Goal: Information Seeking & Learning: Learn about a topic

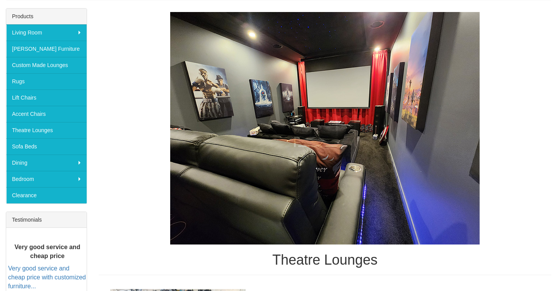
scroll to position [115, 0]
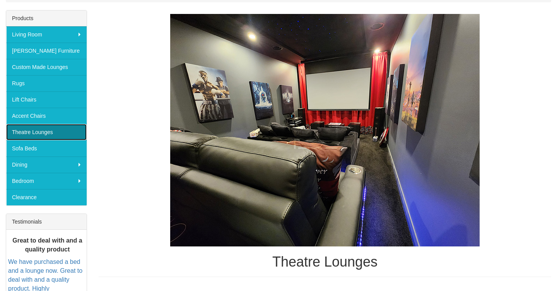
click at [29, 130] on link "Theatre Lounges" at bounding box center [46, 132] width 80 height 16
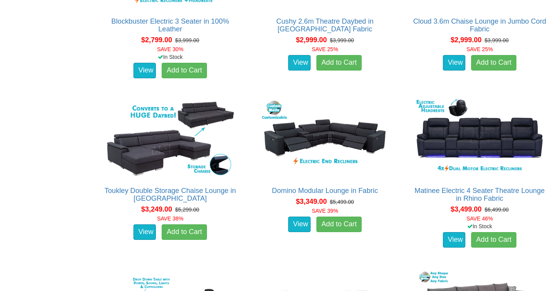
scroll to position [1278, 0]
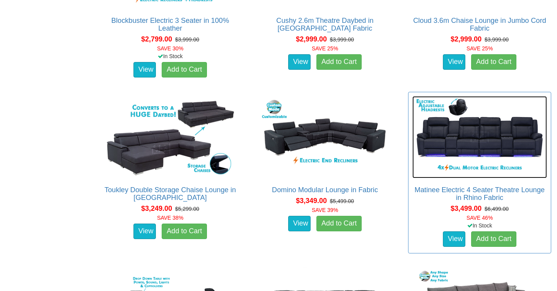
click at [472, 149] on img at bounding box center [479, 137] width 135 height 82
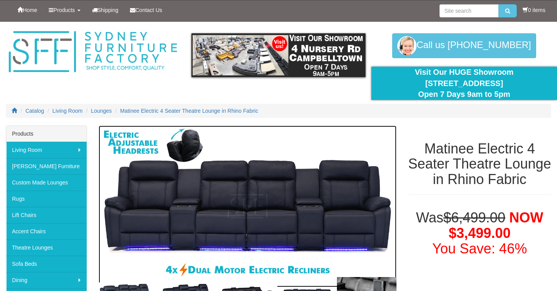
click at [270, 225] on img at bounding box center [248, 205] width 298 height 161
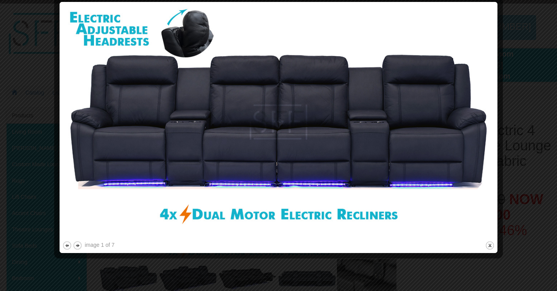
scroll to position [18, 0]
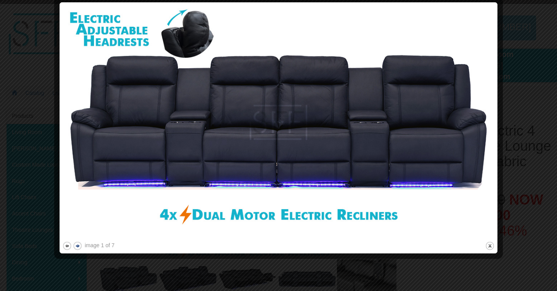
click at [79, 245] on button "next" at bounding box center [78, 246] width 10 height 10
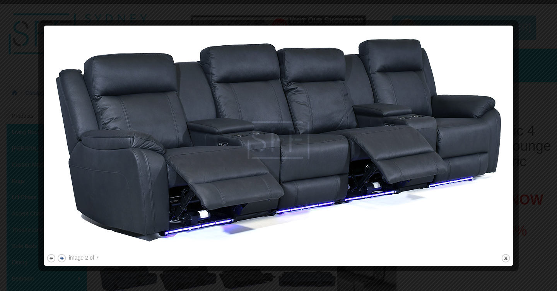
click at [62, 258] on button "next" at bounding box center [62, 258] width 10 height 10
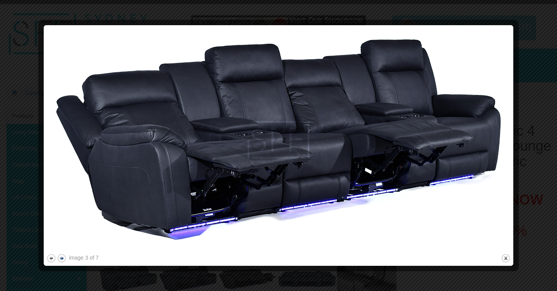
click at [62, 258] on button "next" at bounding box center [62, 258] width 10 height 10
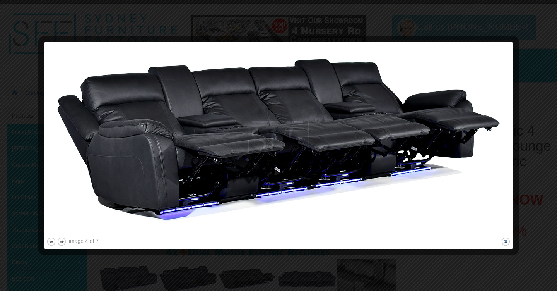
click at [507, 240] on button "close" at bounding box center [506, 241] width 10 height 10
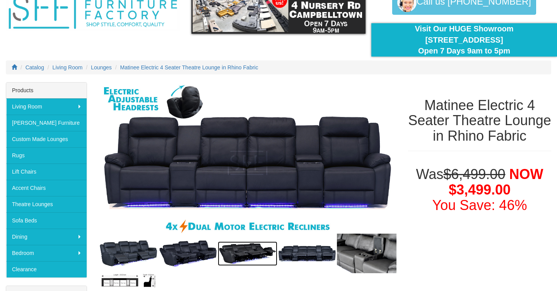
scroll to position [0, 0]
